Goal: Task Accomplishment & Management: Use online tool/utility

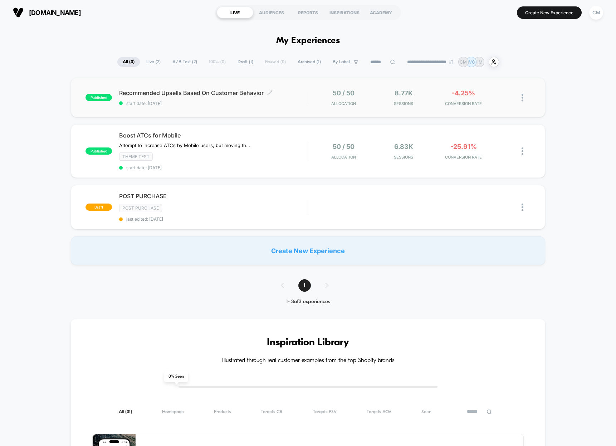
click at [206, 99] on div "Recommended Upsells Based On Customer Behavior Click to edit experience details…" at bounding box center [213, 97] width 188 height 17
